Goal: Information Seeking & Learning: Learn about a topic

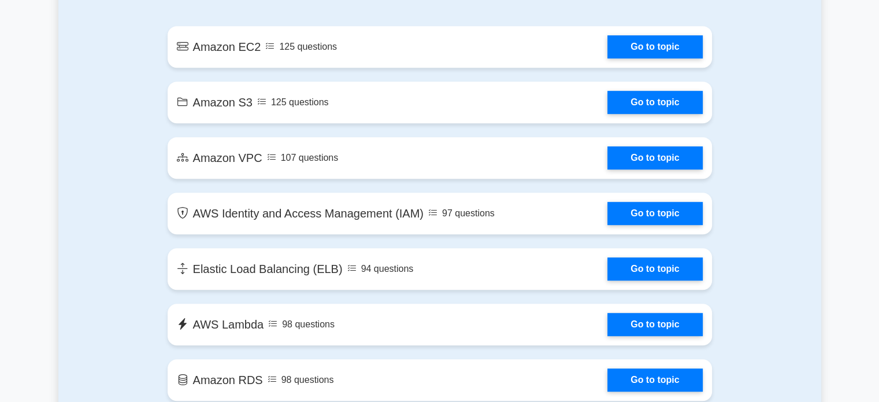
scroll to position [636, 0]
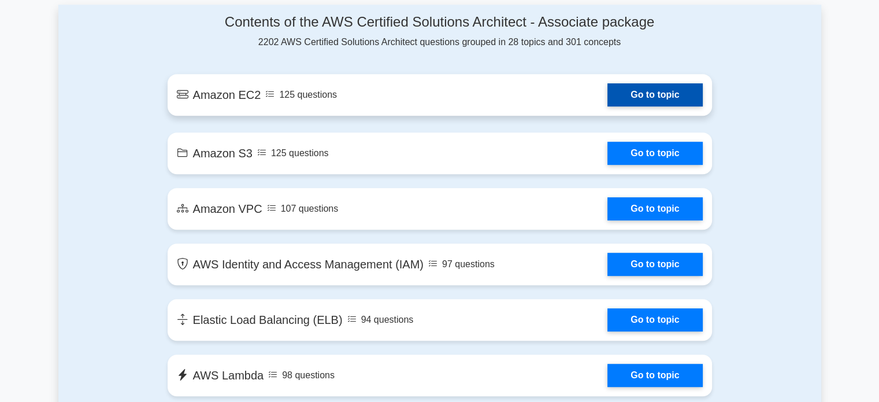
click at [641, 98] on link "Go to topic" at bounding box center [654, 94] width 95 height 23
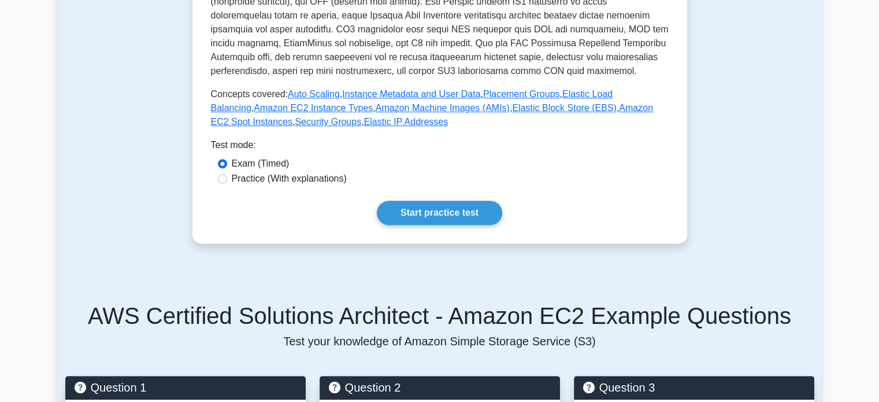
scroll to position [751, 0]
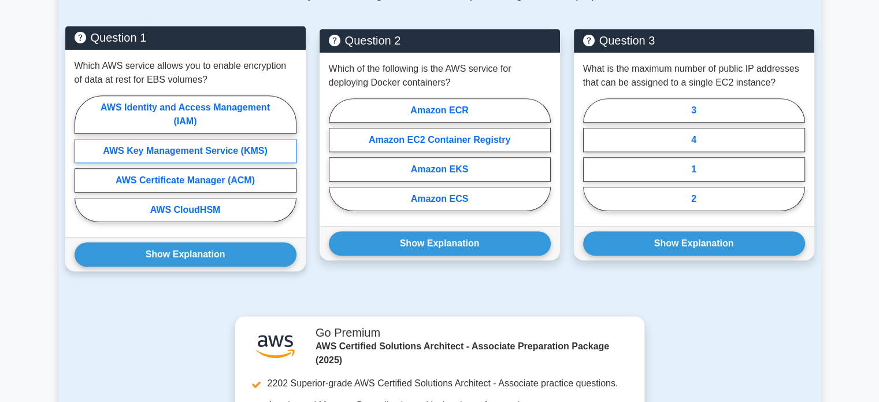
click at [197, 154] on label "AWS Key Management Service (KMS)" at bounding box center [186, 151] width 222 height 24
click at [82, 158] on input "AWS Key Management Service (KMS)" at bounding box center [79, 162] width 8 height 8
radio input "true"
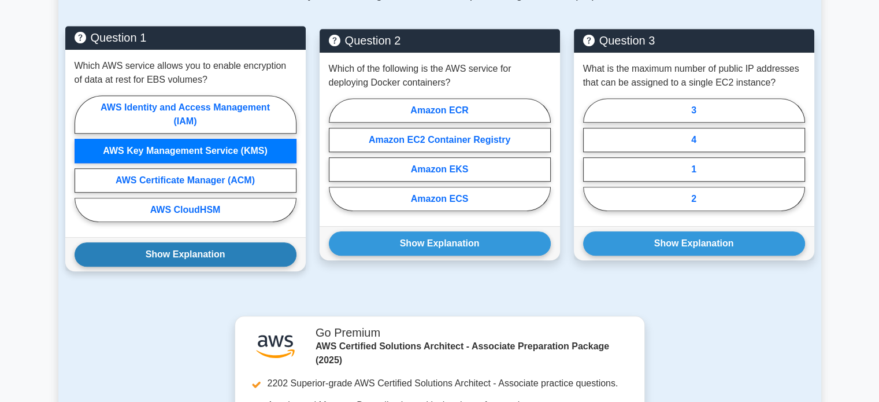
click at [203, 258] on button "Show Explanation" at bounding box center [186, 254] width 222 height 24
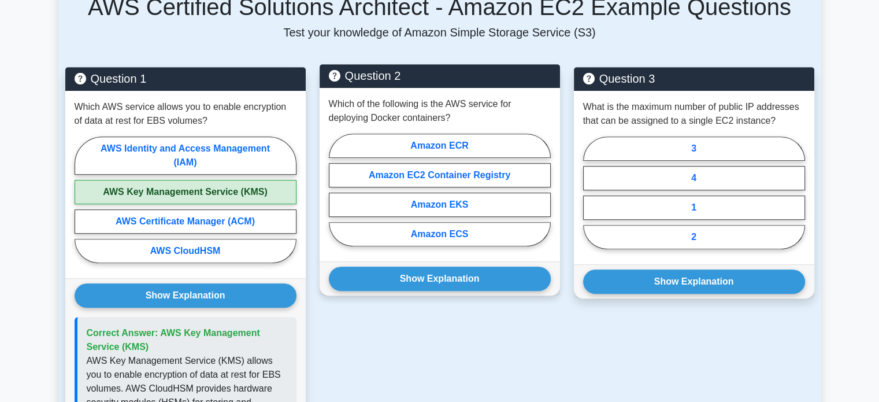
scroll to position [693, 0]
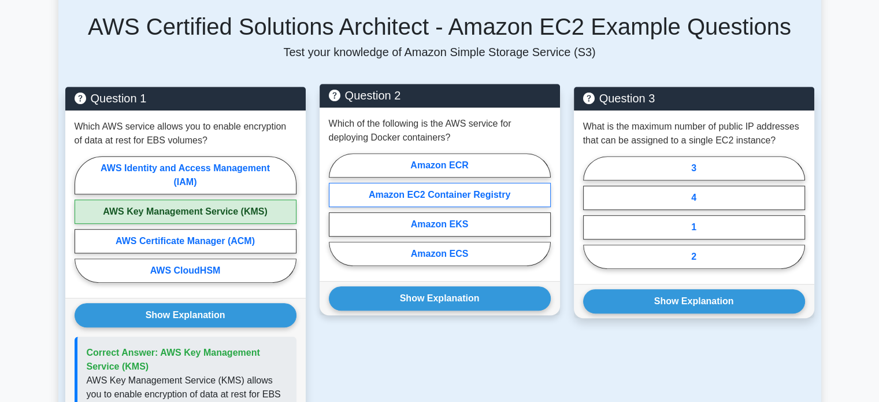
click at [448, 191] on label "Amazon EC2 Container Registry" at bounding box center [440, 195] width 222 height 24
click at [336, 209] on input "Amazon EC2 Container Registry" at bounding box center [333, 213] width 8 height 8
radio input "true"
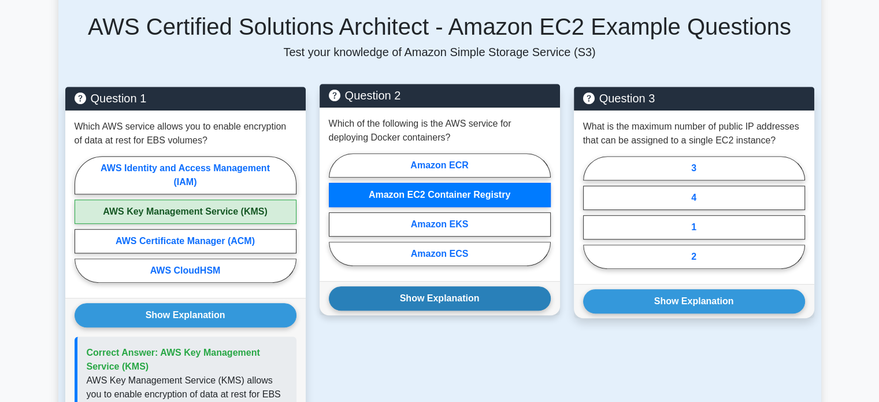
click at [439, 300] on button "Show Explanation" at bounding box center [440, 298] width 222 height 24
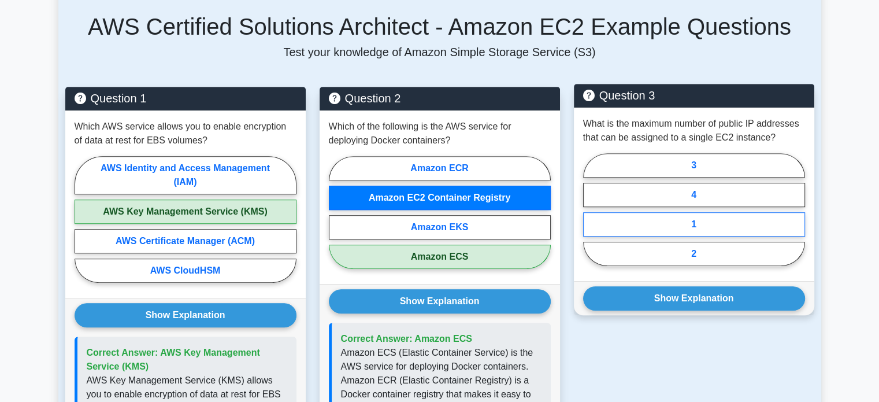
click at [686, 219] on label "1" at bounding box center [694, 224] width 222 height 24
click at [590, 217] on input "1" at bounding box center [587, 213] width 8 height 8
radio input "true"
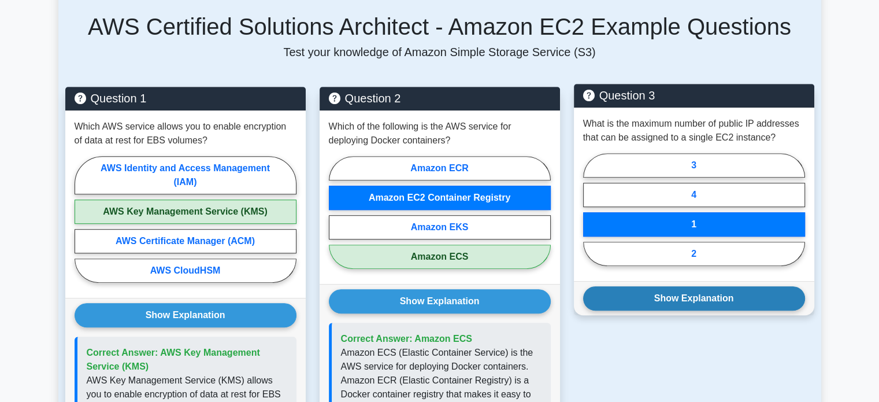
click at [675, 293] on button "Show Explanation" at bounding box center [694, 298] width 222 height 24
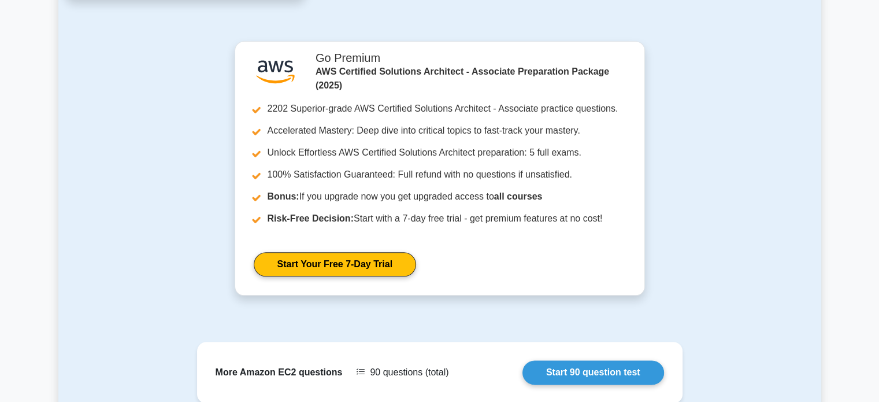
scroll to position [1444, 0]
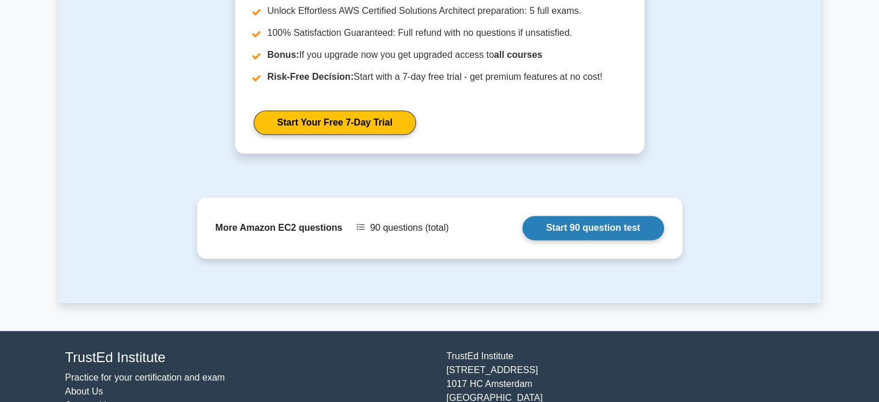
click at [635, 216] on link "Start 90 question test" at bounding box center [593, 228] width 142 height 24
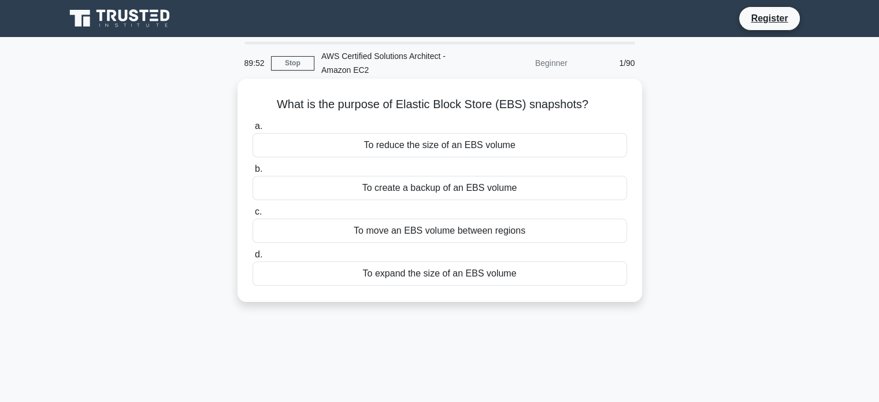
click at [484, 147] on div "To reduce the size of an EBS volume" at bounding box center [439, 145] width 374 height 24
click at [252, 130] on input "a. To reduce the size of an EBS volume" at bounding box center [252, 126] width 0 height 8
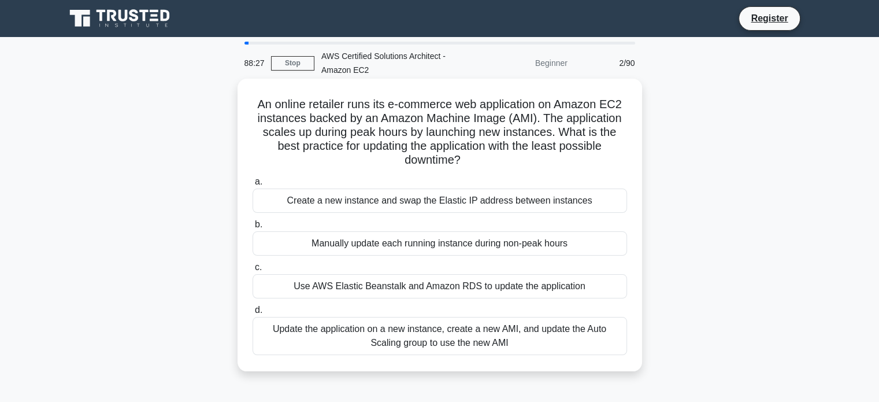
click at [478, 323] on div "Update the application on a new instance, create a new AMI, and update the Auto…" at bounding box center [439, 336] width 374 height 38
click at [252, 314] on input "d. Update the application on a new instance, create a new AMI, and update the A…" at bounding box center [252, 310] width 0 height 8
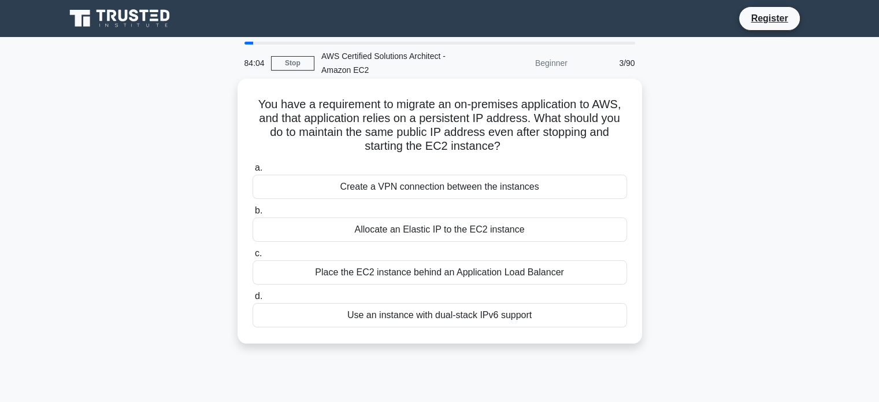
drag, startPoint x: 249, startPoint y: 101, endPoint x: 543, endPoint y: 320, distance: 366.3
click at [543, 320] on div "You have a requirement to migrate an on-premises application to AWS, and that a…" at bounding box center [439, 210] width 395 height 255
copy div "You have a requirement to migrate an on-premises application to AWS, and that a…"
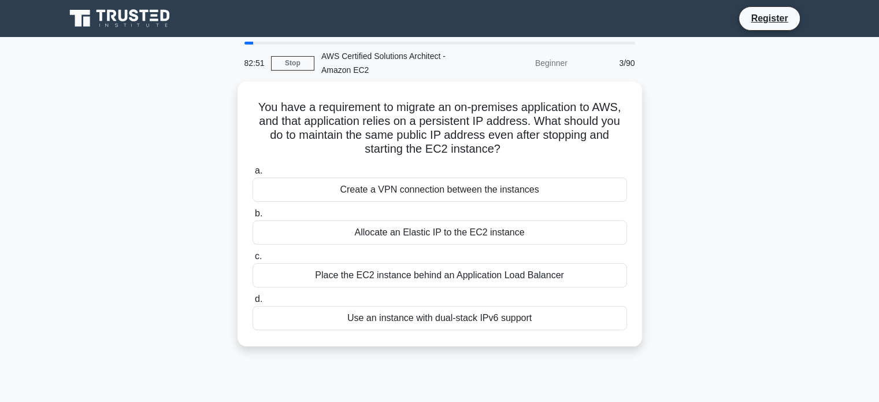
click at [716, 181] on div "You have a requirement to migrate an on-premises application to AWS, and that a…" at bounding box center [439, 220] width 763 height 278
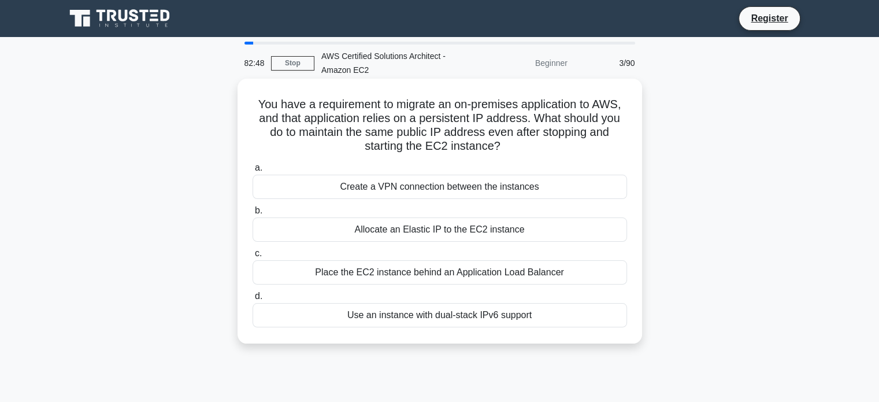
click at [415, 226] on div "Allocate an Elastic IP to the EC2 instance" at bounding box center [439, 229] width 374 height 24
click at [252, 214] on input "b. Allocate an Elastic IP to the EC2 instance" at bounding box center [252, 211] width 0 height 8
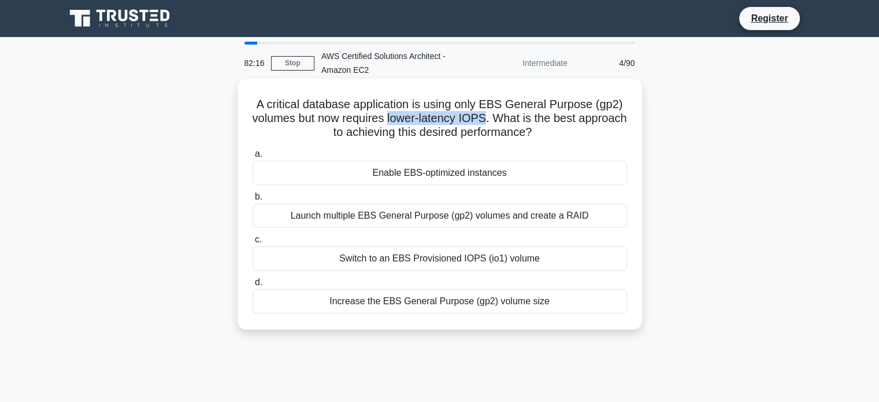
drag, startPoint x: 415, startPoint y: 122, endPoint x: 512, endPoint y: 118, distance: 97.1
click at [512, 118] on h5 "A critical database application is using only EBS General Purpose (gp2) volumes…" at bounding box center [439, 118] width 377 height 43
copy h5 "lower-latency IOPS"
click at [430, 254] on div "Switch to an EBS Provisioned IOPS (io1) volume" at bounding box center [439, 258] width 374 height 24
click at [252, 243] on input "c. Switch to an EBS Provisioned IOPS (io1) volume" at bounding box center [252, 240] width 0 height 8
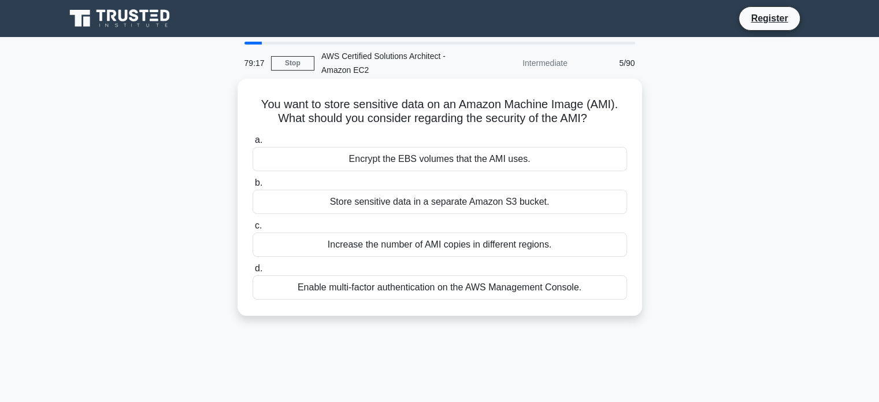
click at [451, 161] on div "Encrypt the EBS volumes that the AMI uses." at bounding box center [439, 159] width 374 height 24
click at [252, 144] on input "a. Encrypt the EBS volumes that the AMI uses." at bounding box center [252, 140] width 0 height 8
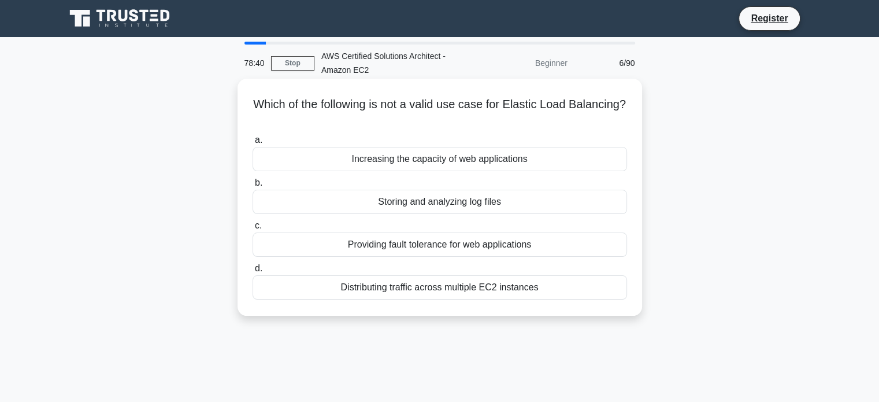
click at [452, 205] on div "Storing and analyzing log files" at bounding box center [439, 202] width 374 height 24
click at [252, 187] on input "b. Storing and analyzing log files" at bounding box center [252, 183] width 0 height 8
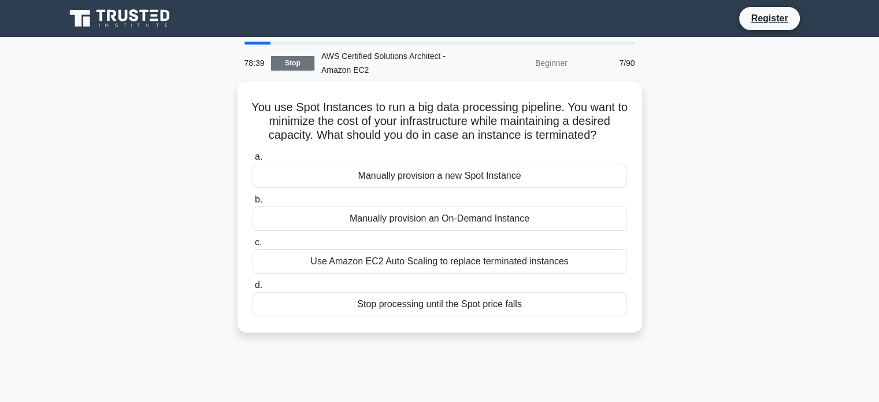
click at [294, 61] on link "Stop" at bounding box center [292, 63] width 43 height 14
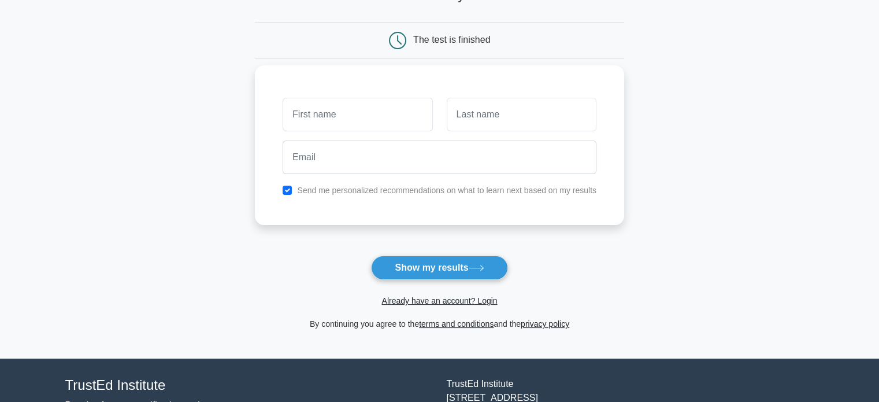
scroll to position [116, 0]
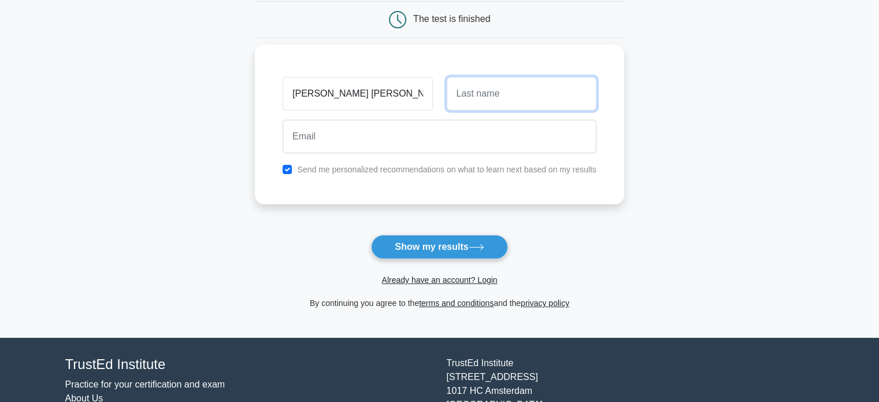
click at [457, 94] on input "text" at bounding box center [522, 94] width 150 height 34
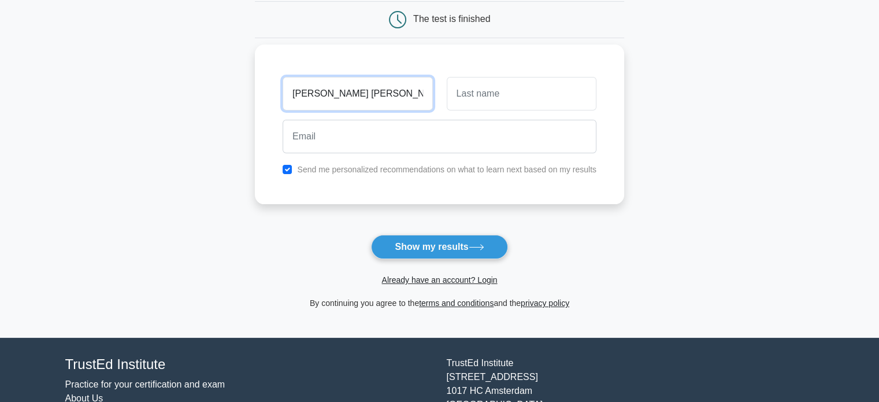
click at [392, 92] on input "RISHABH JAYPRAKASH CHOUGULE" at bounding box center [358, 94] width 150 height 34
type input "RISHABH JAYPRAKASH"
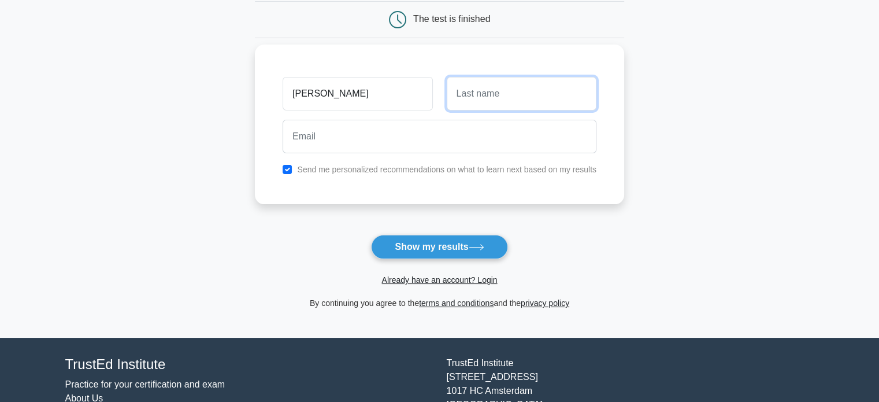
click at [470, 94] on input "text" at bounding box center [522, 94] width 150 height 34
paste input "CHOUGULE"
type input "CHOUGULE"
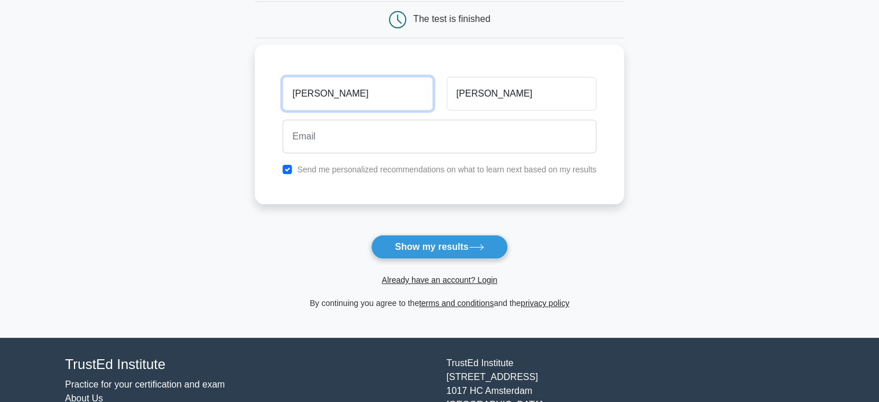
click at [354, 94] on input "RISHABH JAYPRAKASH" at bounding box center [358, 94] width 150 height 34
type input "RISHABH"
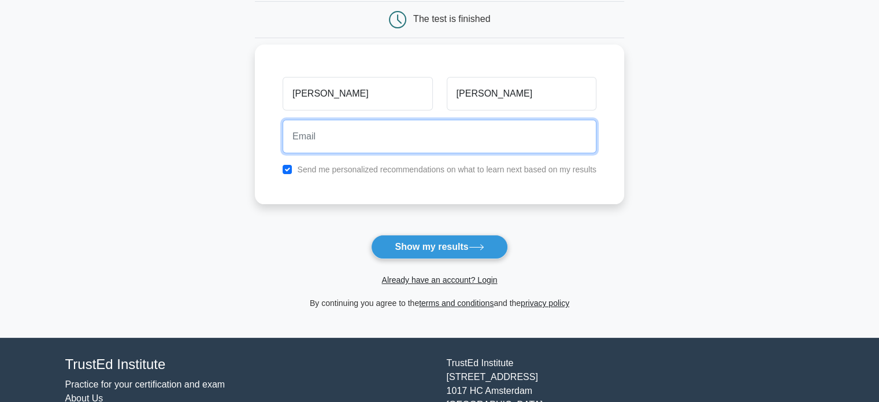
click at [334, 131] on input "email" at bounding box center [440, 137] width 314 height 34
type input "rishabh.chougule007@gmail.com"
click at [375, 137] on input "rishabh.chougule007@gmail.com" at bounding box center [440, 137] width 314 height 34
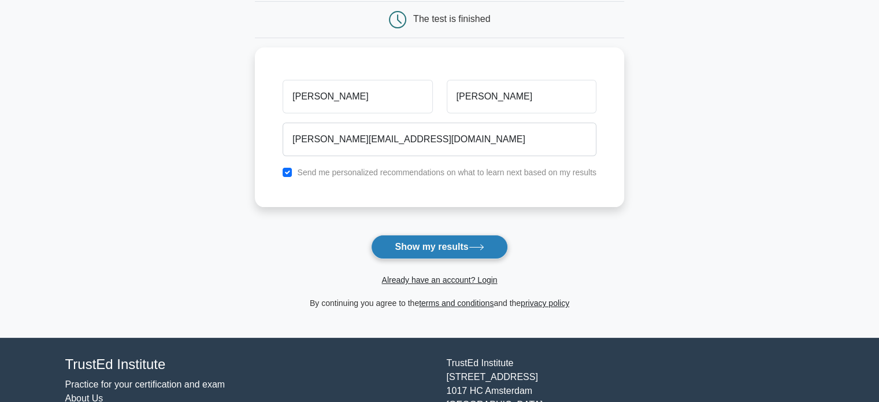
click at [441, 247] on button "Show my results" at bounding box center [439, 247] width 136 height 24
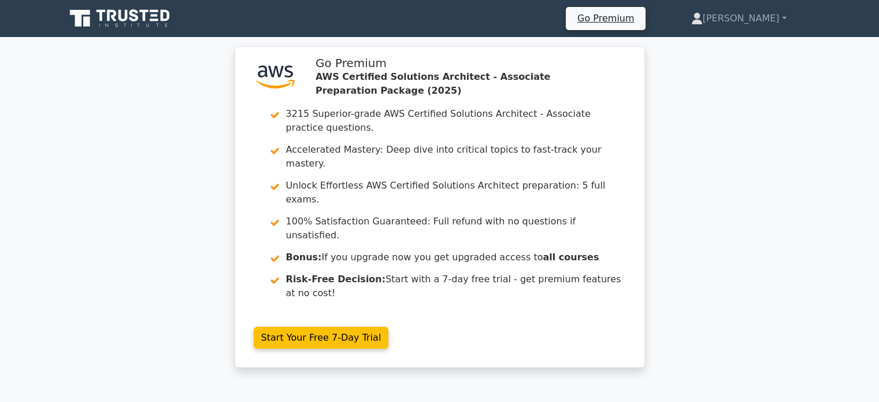
click at [127, 18] on icon at bounding box center [122, 16] width 9 height 12
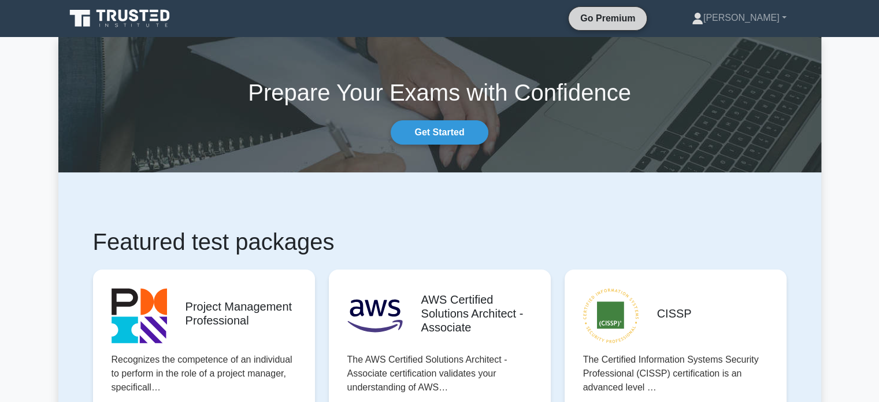
click at [622, 17] on link "Go Premium" at bounding box center [607, 18] width 69 height 14
